Goal: Information Seeking & Learning: Learn about a topic

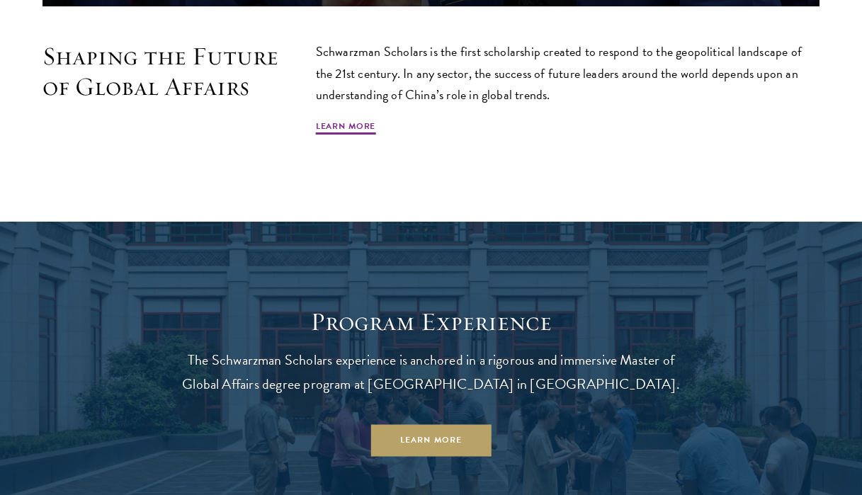
scroll to position [860, 0]
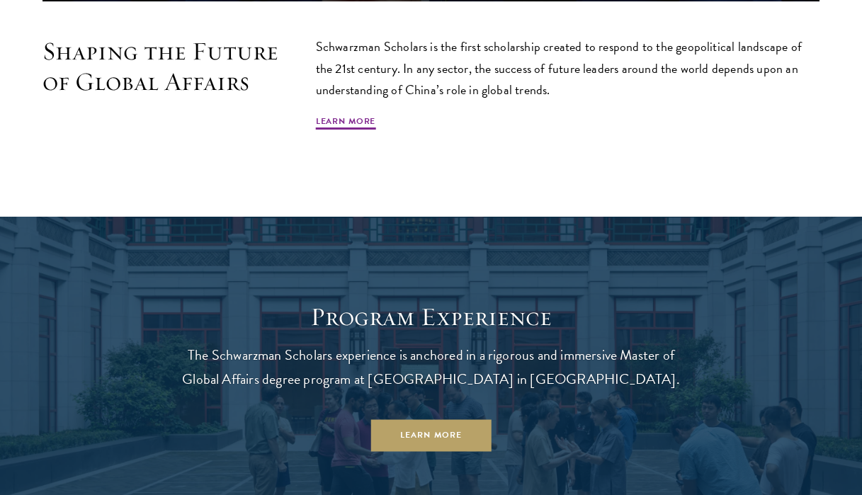
click at [353, 105] on div "Schwarzman Scholars is the first scholarship created to respond to the geopolit…" at bounding box center [568, 83] width 504 height 95
click at [353, 115] on link "Learn More" at bounding box center [346, 123] width 60 height 17
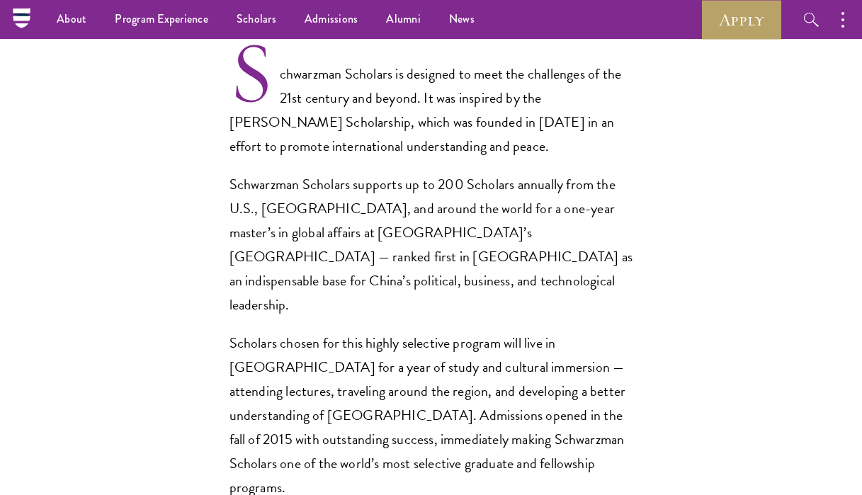
scroll to position [922, 0]
drag, startPoint x: 325, startPoint y: 198, endPoint x: 334, endPoint y: 206, distance: 11.5
click at [334, 206] on p "Schwarzman Scholars supports up to 200 Scholars annually from the U.S., China, …" at bounding box center [431, 245] width 404 height 144
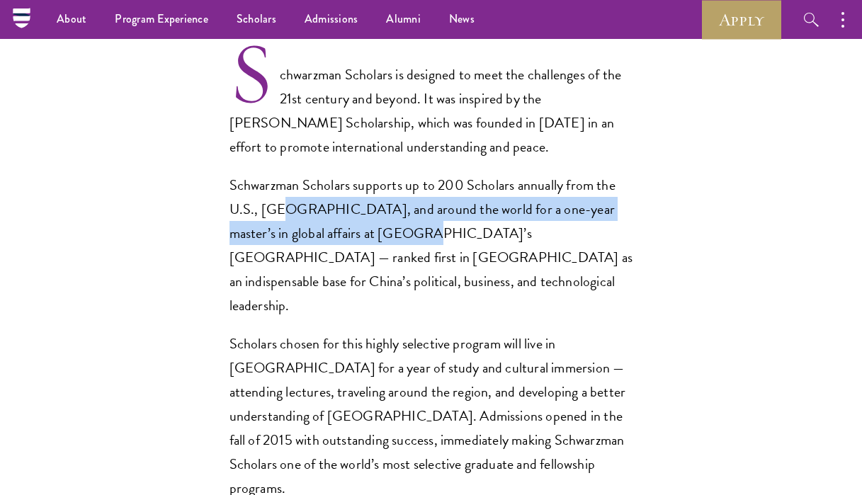
drag, startPoint x: 385, startPoint y: 210, endPoint x: 281, endPoint y: 185, distance: 106.5
click at [282, 185] on p "Schwarzman Scholars supports up to 200 Scholars annually from the U.S., China, …" at bounding box center [431, 245] width 404 height 144
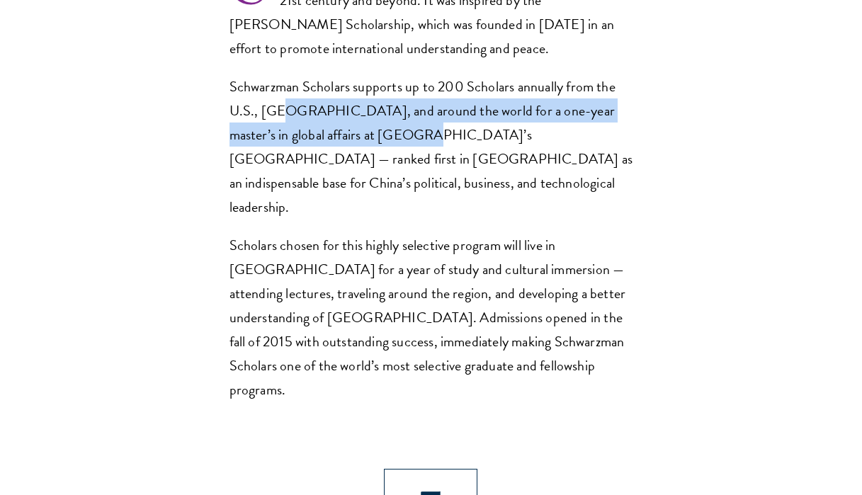
scroll to position [1032, 0]
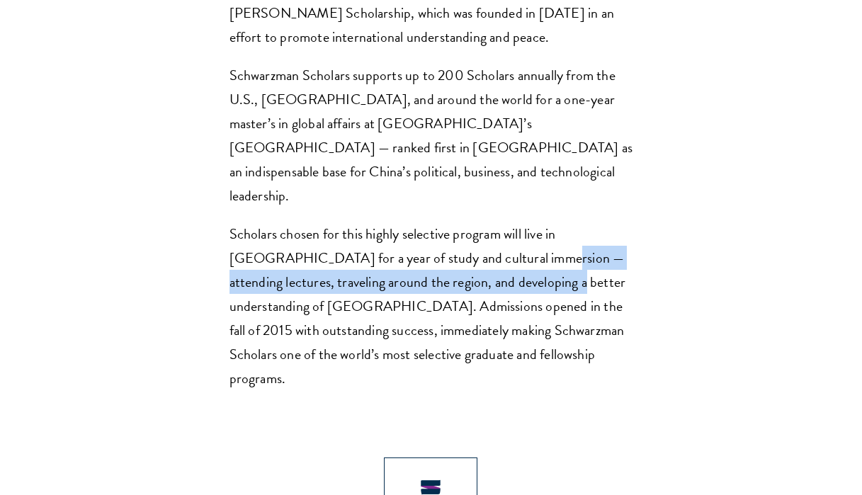
drag, startPoint x: 460, startPoint y: 208, endPoint x: 482, endPoint y: 225, distance: 27.2
click at [482, 225] on p "Scholars chosen for this highly selective program will live in Beijing for a ye…" at bounding box center [431, 306] width 404 height 169
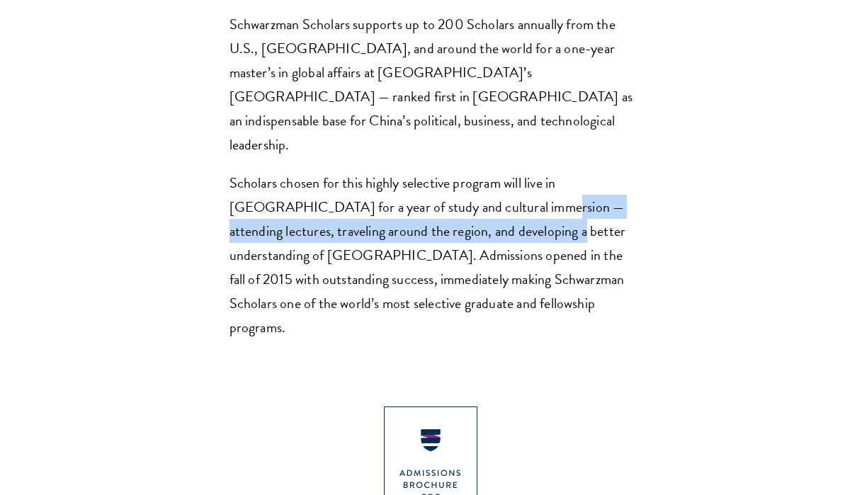
scroll to position [1147, 0]
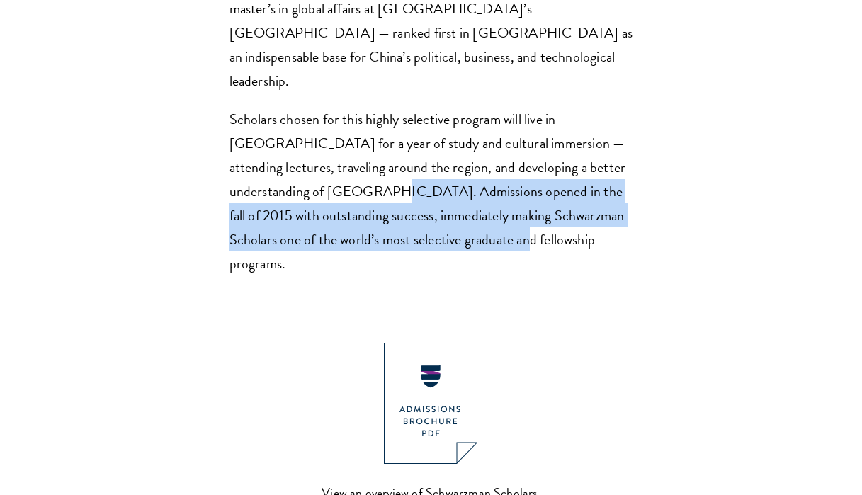
drag, startPoint x: 477, startPoint y: 190, endPoint x: 304, endPoint y: 152, distance: 177.0
click at [304, 152] on p "Scholars chosen for this highly selective program will live in Beijing for a ye…" at bounding box center [431, 191] width 404 height 169
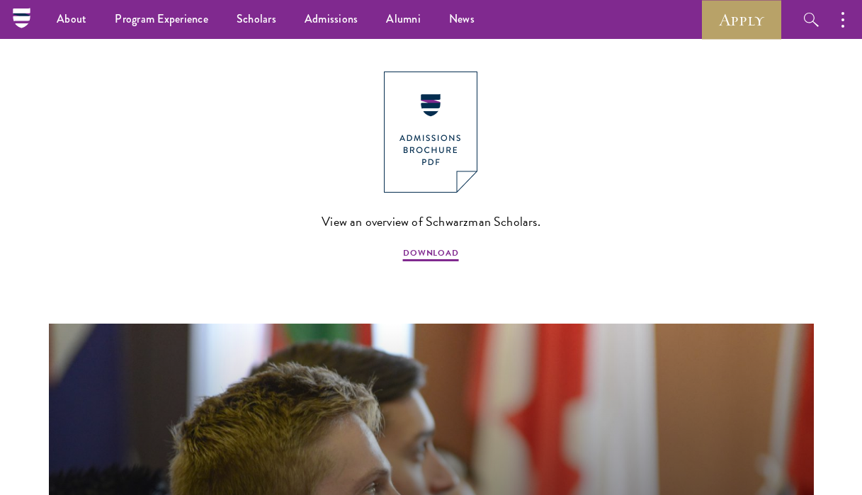
scroll to position [1412, 0]
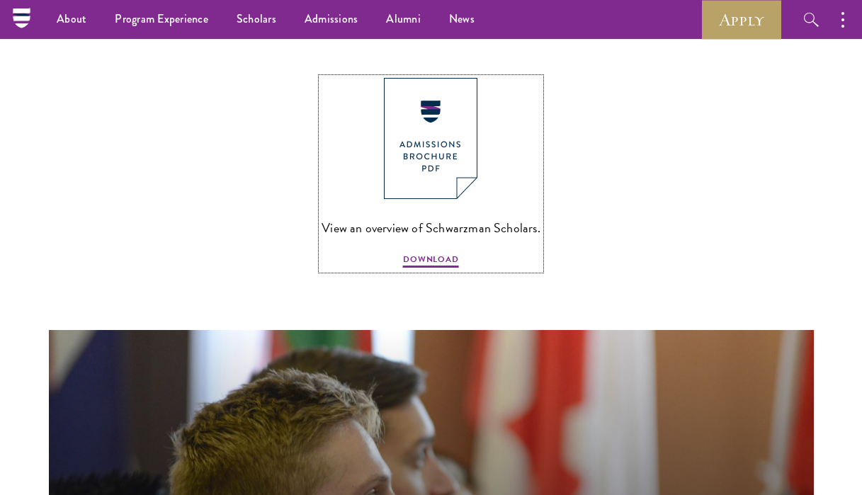
click at [426, 111] on img at bounding box center [430, 138] width 93 height 121
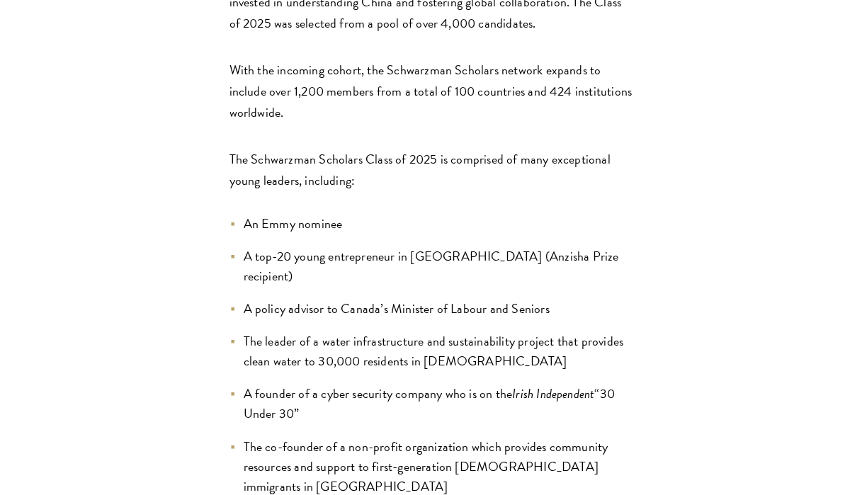
scroll to position [953, 0]
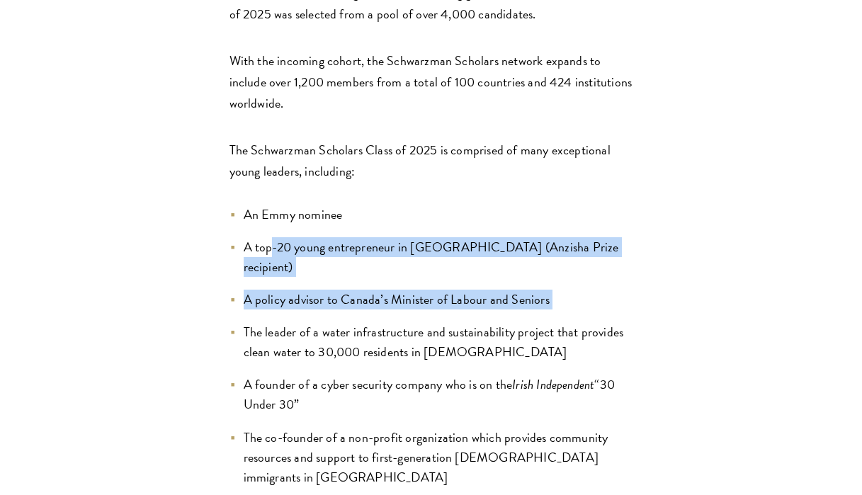
drag, startPoint x: 273, startPoint y: 179, endPoint x: 273, endPoint y: 233, distance: 53.8
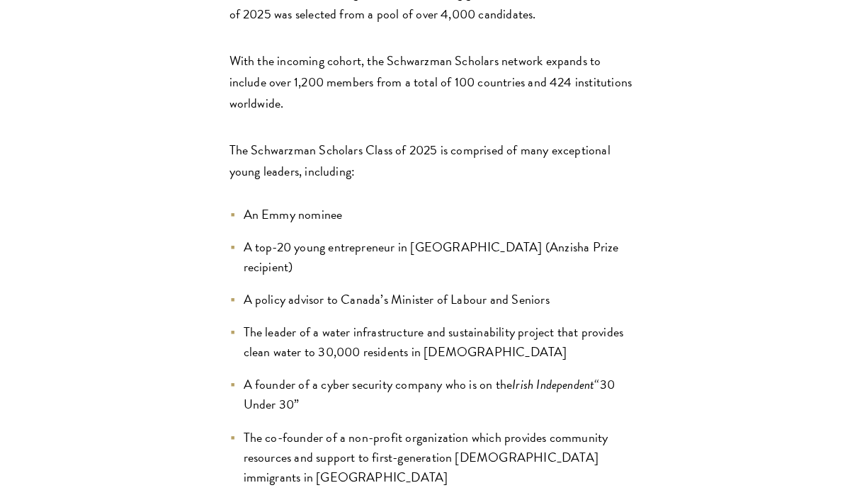
click at [273, 322] on li "The leader of a water infrastructure and sustainability project that provides c…" at bounding box center [431, 342] width 404 height 40
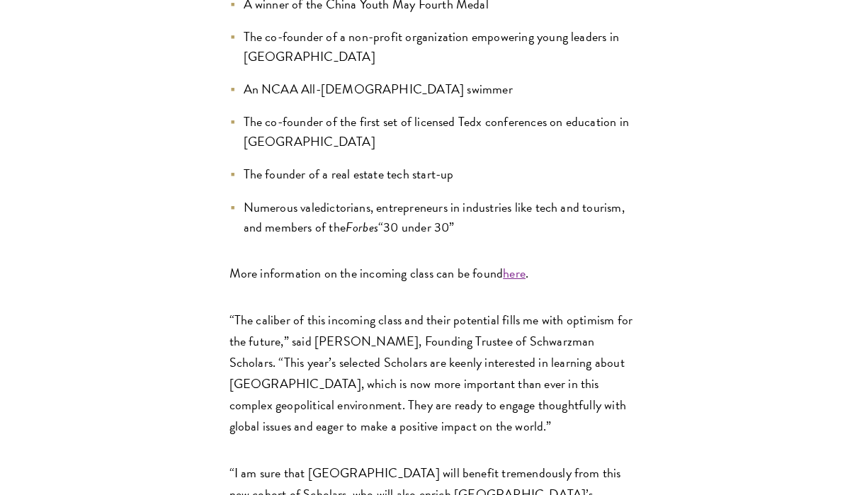
scroll to position [1625, 0]
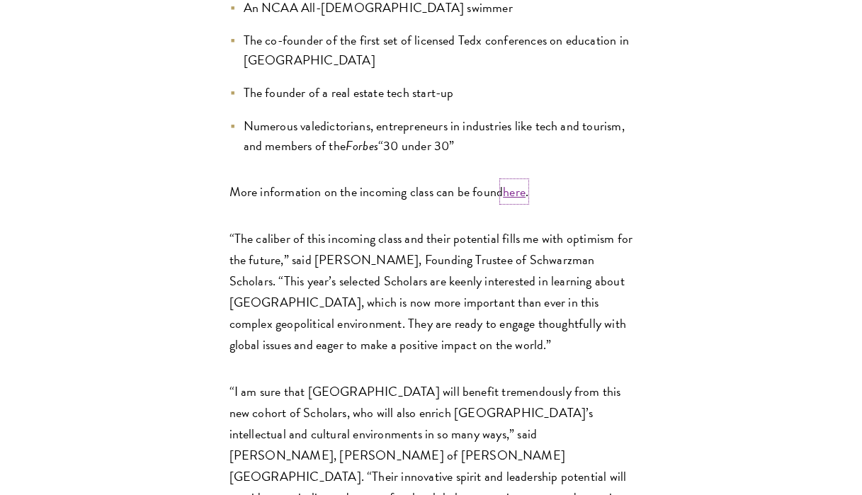
click at [505, 182] on link "here" at bounding box center [514, 191] width 23 height 19
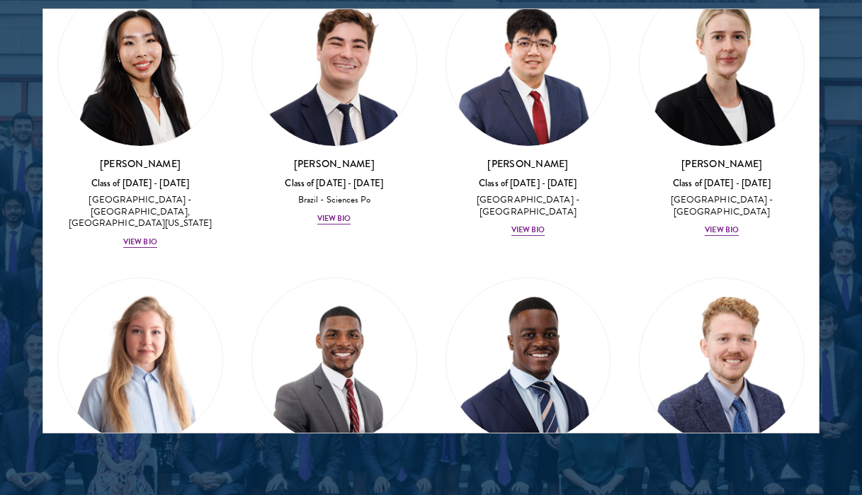
scroll to position [1291, 0]
